Goal: Task Accomplishment & Management: Use online tool/utility

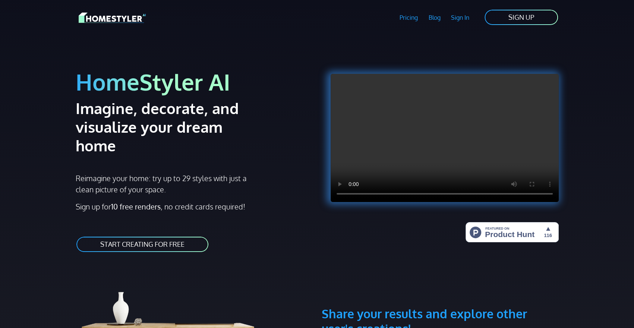
click at [188, 236] on link "START CREATING FOR FREE" at bounding box center [142, 244] width 133 height 17
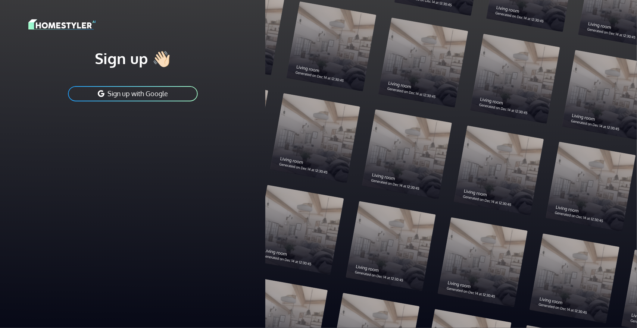
click at [163, 96] on button "Sign up with Google" at bounding box center [132, 93] width 131 height 17
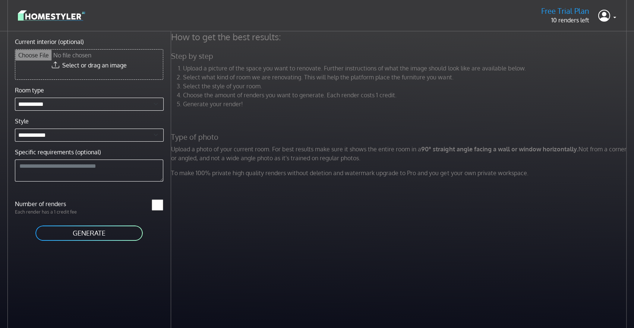
click at [116, 17] on div "Free Trial Plan 10 renders left Profile Sign out" at bounding box center [317, 15] width 599 height 19
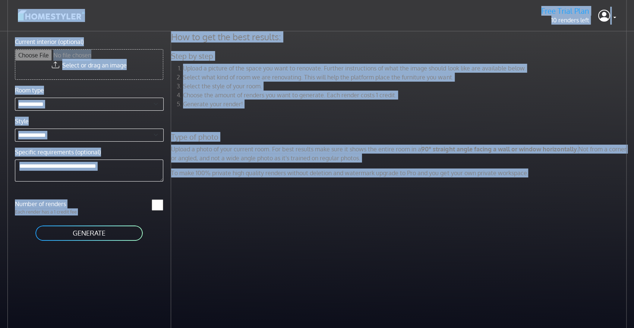
drag, startPoint x: 116, startPoint y: 17, endPoint x: 186, endPoint y: 179, distance: 177.4
click at [186, 179] on main "**********" at bounding box center [317, 179] width 634 height 359
click at [171, 244] on div "How to get the best results: Step by step Upload a picture of the space you wan…" at bounding box center [402, 195] width 463 height 328
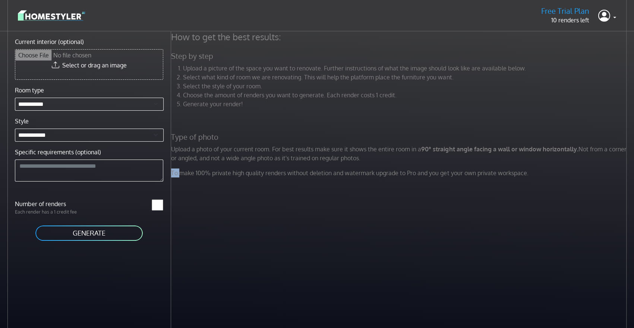
click at [171, 244] on div "How to get the best results: Step by step Upload a picture of the space you wan…" at bounding box center [402, 195] width 463 height 328
